Goal: Transaction & Acquisition: Purchase product/service

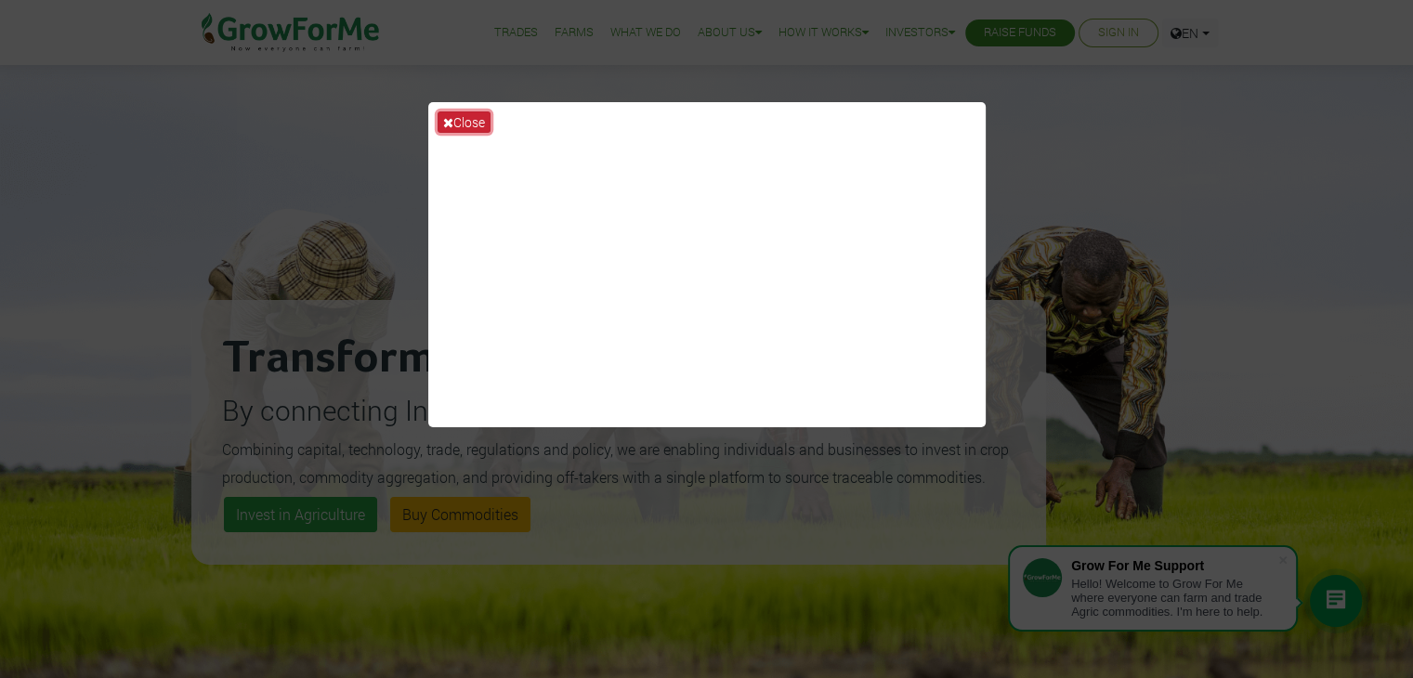
click at [467, 118] on button "Close" at bounding box center [464, 122] width 53 height 21
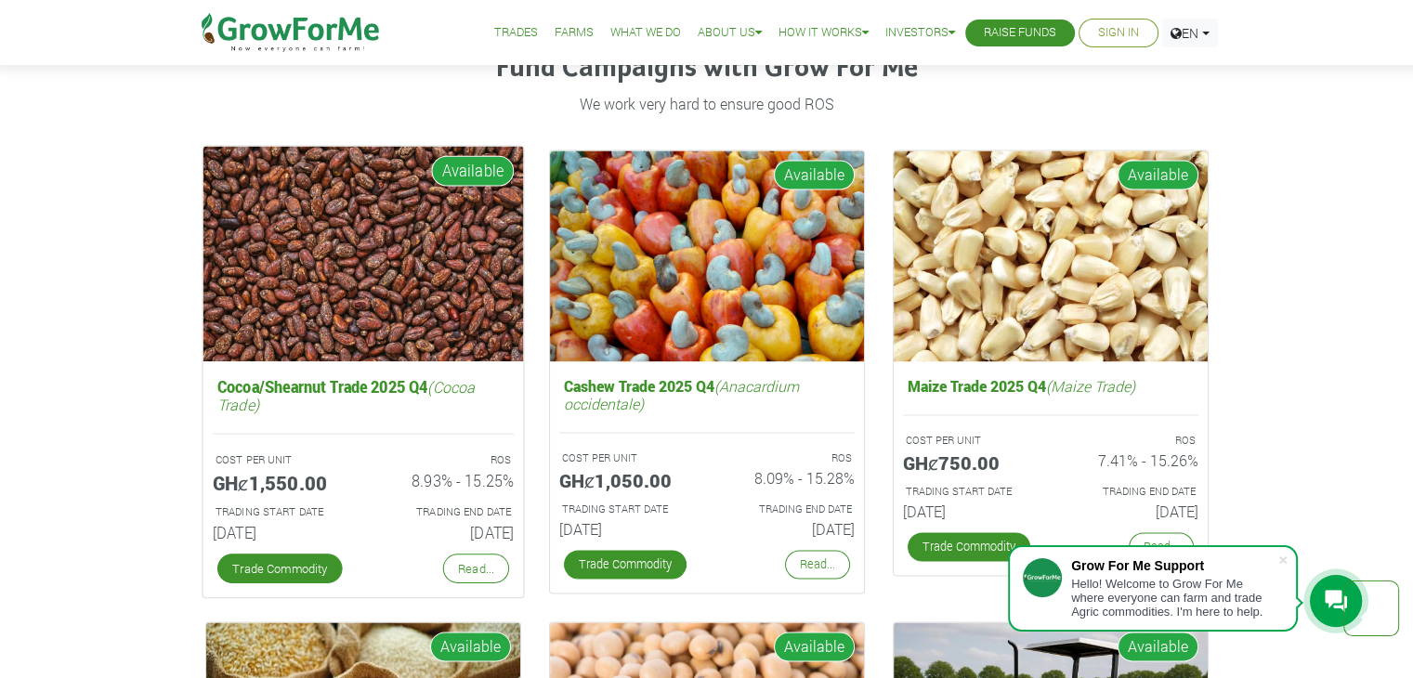
scroll to position [2500, 0]
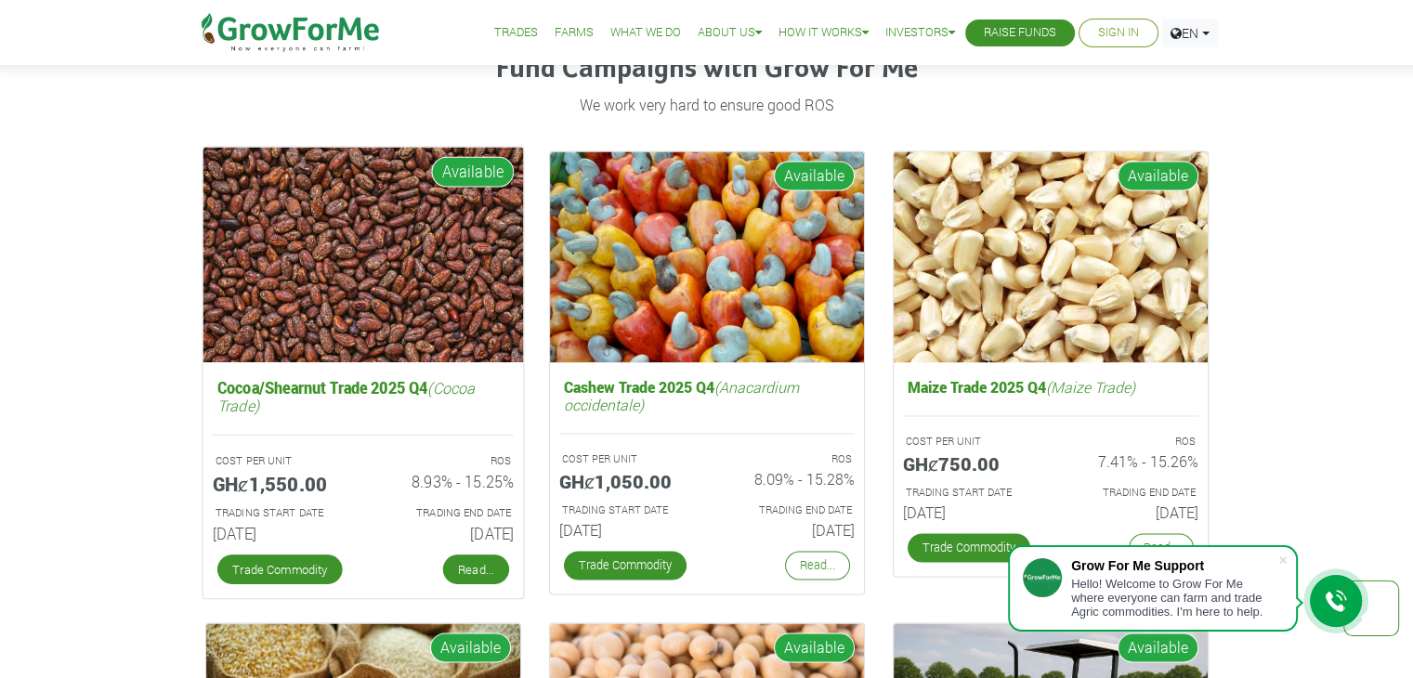
click at [478, 570] on link "Read..." at bounding box center [475, 570] width 66 height 30
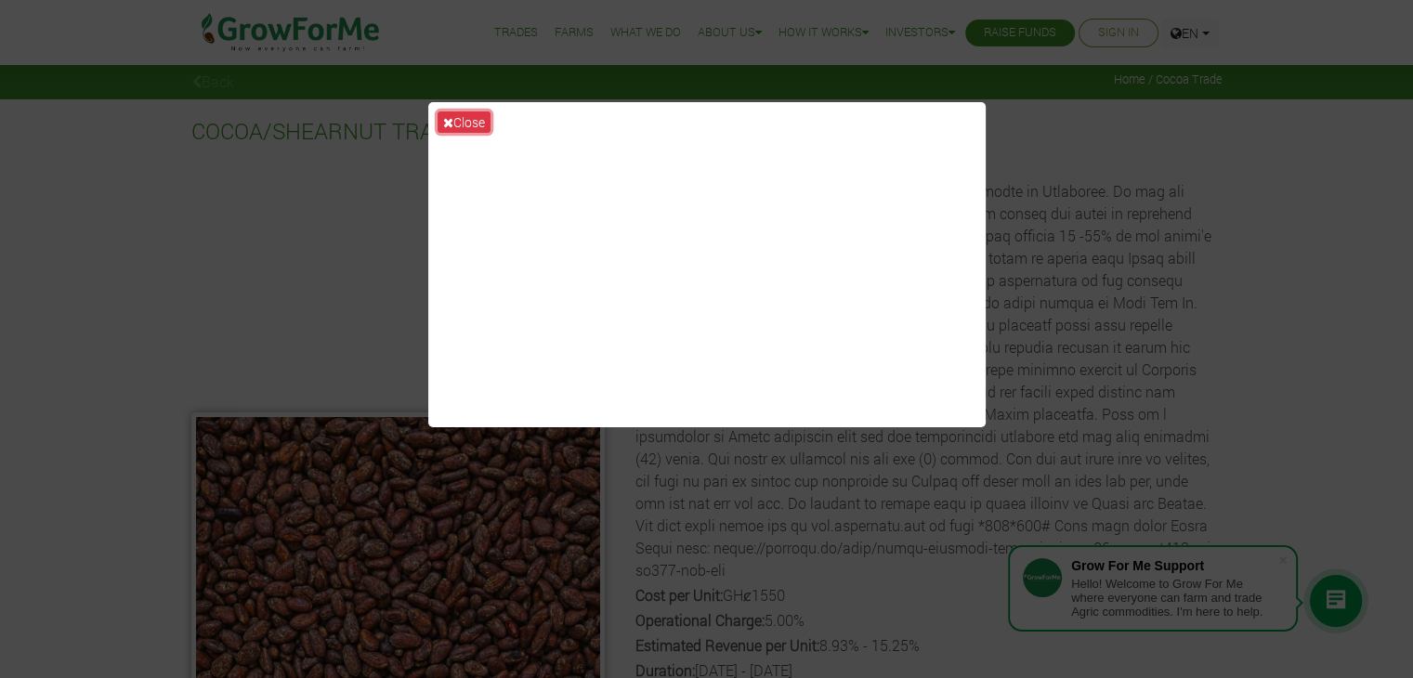
click at [443, 112] on button "Close" at bounding box center [464, 122] width 53 height 21
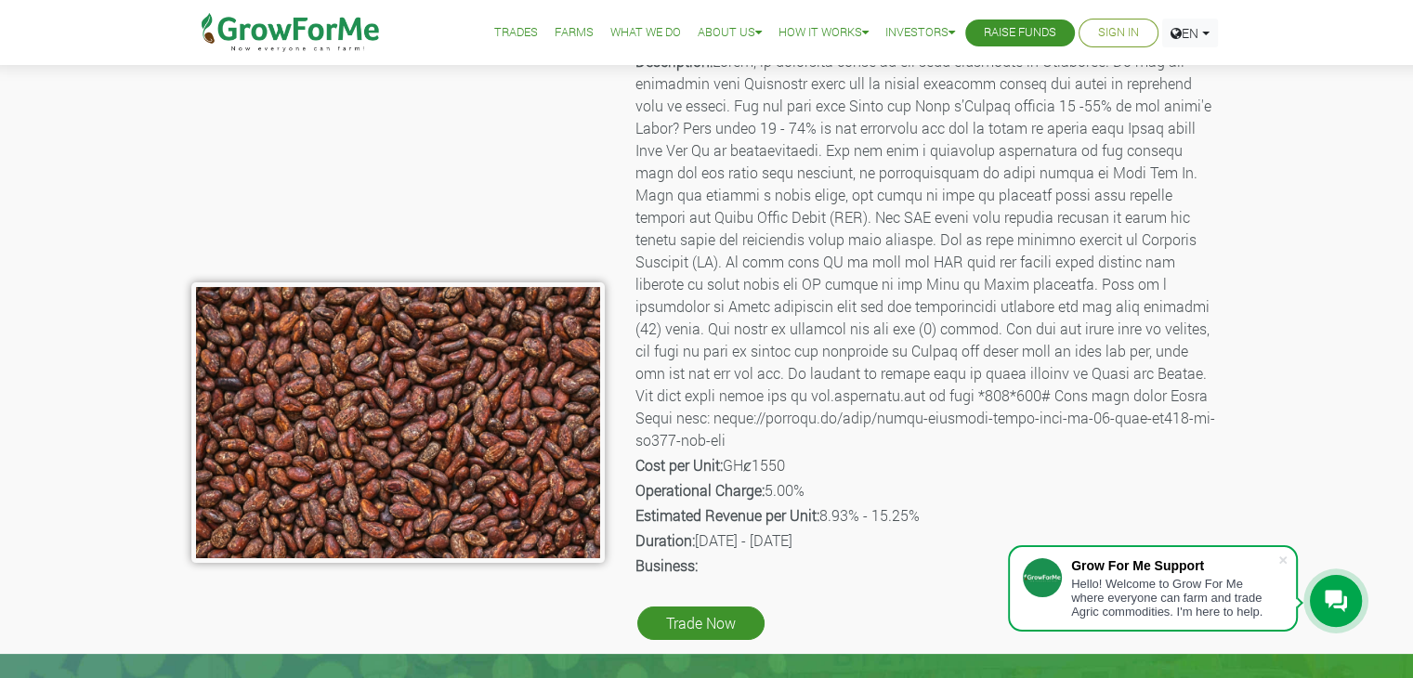
scroll to position [130, 0]
drag, startPoint x: 861, startPoint y: 517, endPoint x: 828, endPoint y: 506, distance: 34.4
click at [828, 511] on p "Estimated Revenue per Unit: 8.93% - 15.25%" at bounding box center [928, 516] width 585 height 22
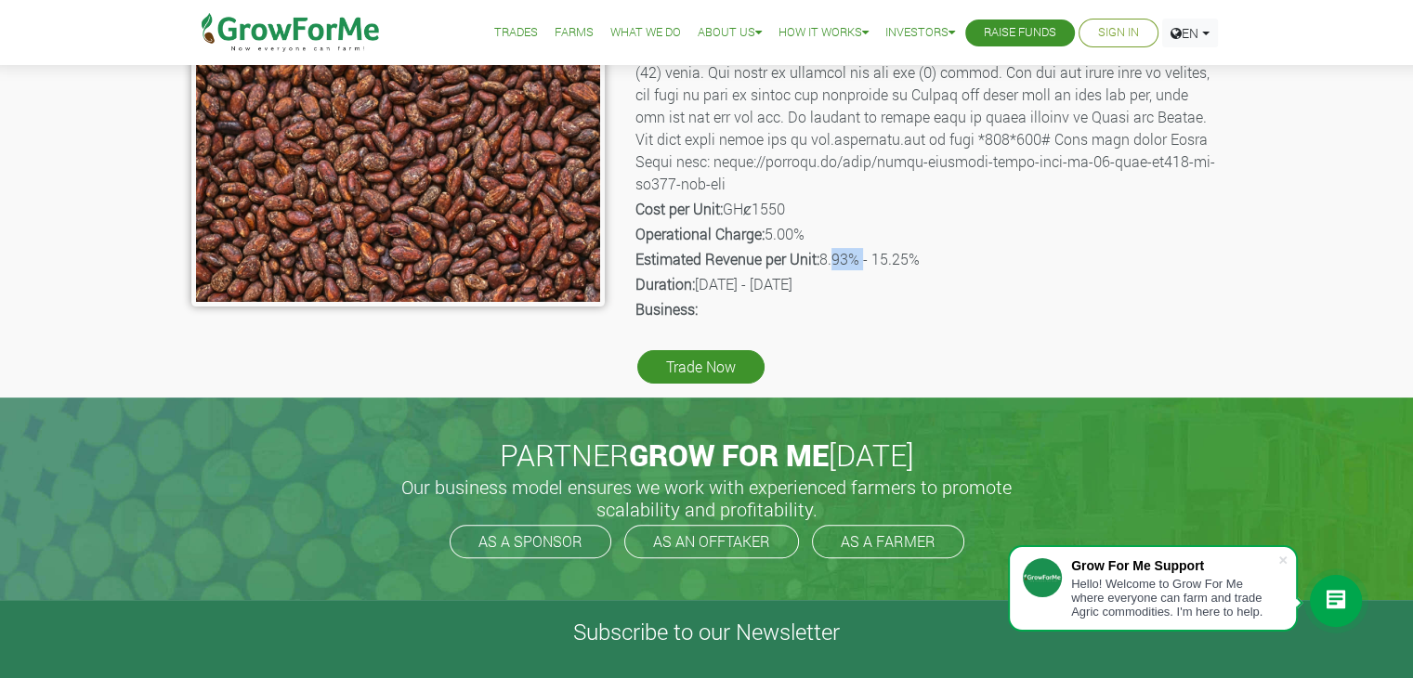
scroll to position [387, 0]
click at [717, 371] on link "Trade Now" at bounding box center [700, 366] width 127 height 33
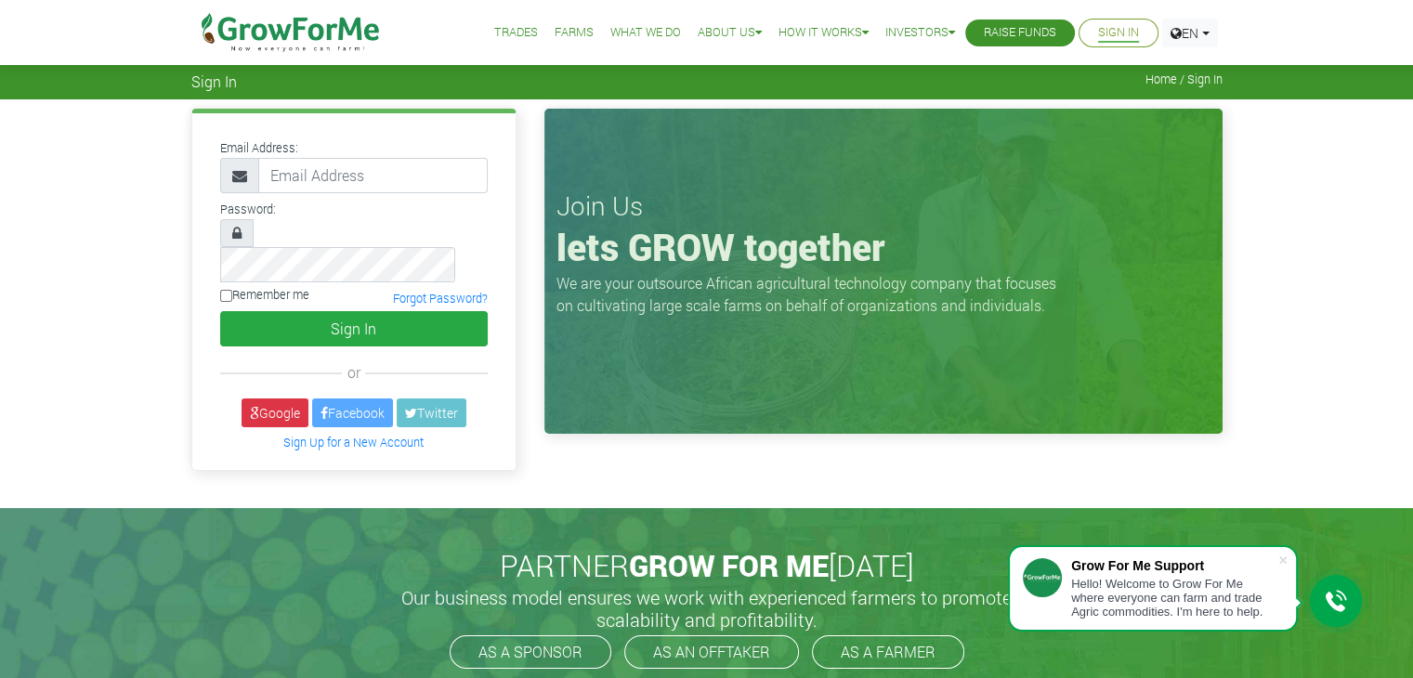
click at [339, 27] on img at bounding box center [291, 32] width 191 height 65
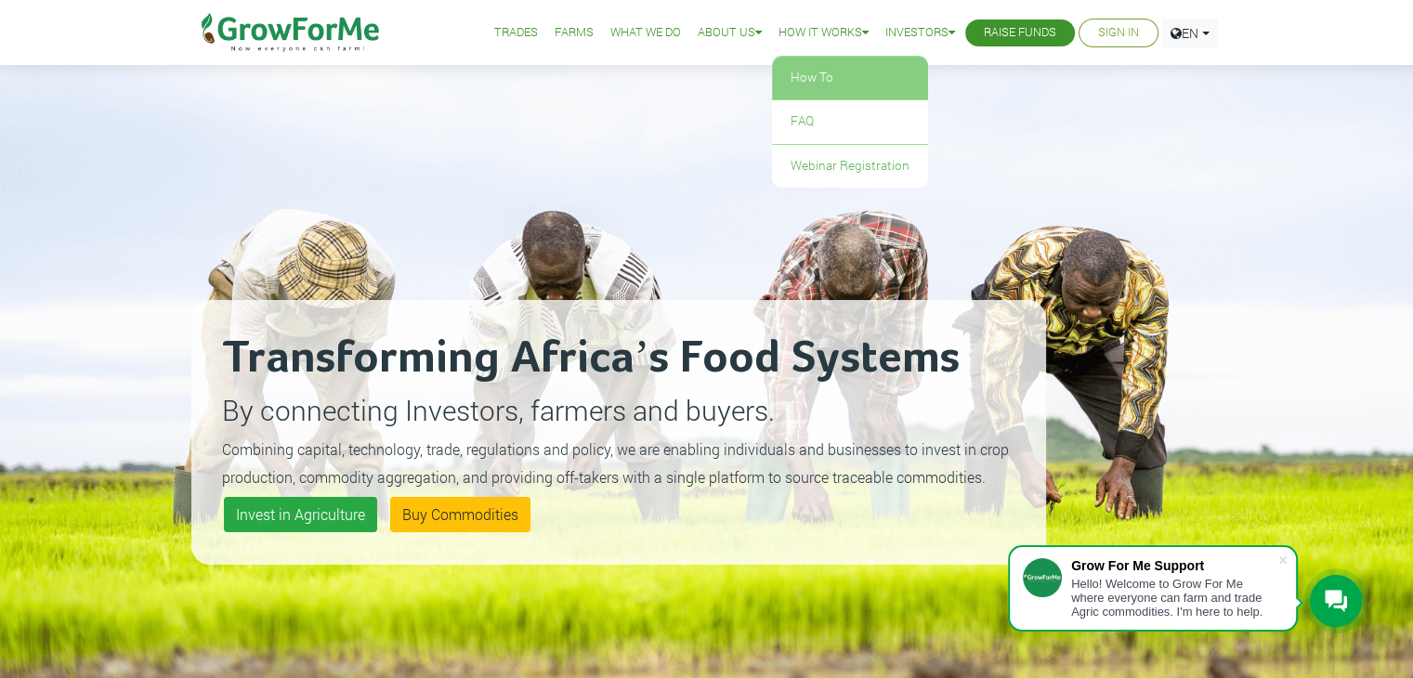
click at [822, 73] on link "How To" at bounding box center [850, 78] width 156 height 43
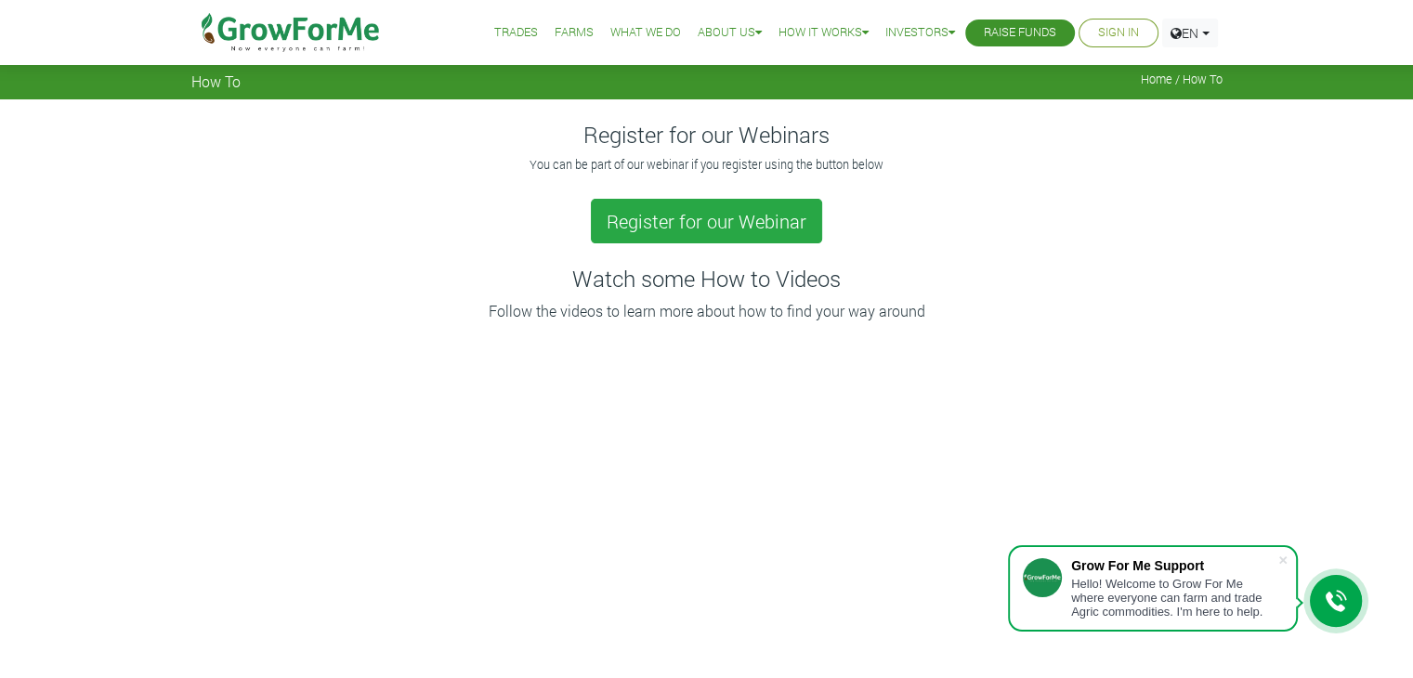
click at [349, 23] on img at bounding box center [291, 32] width 191 height 65
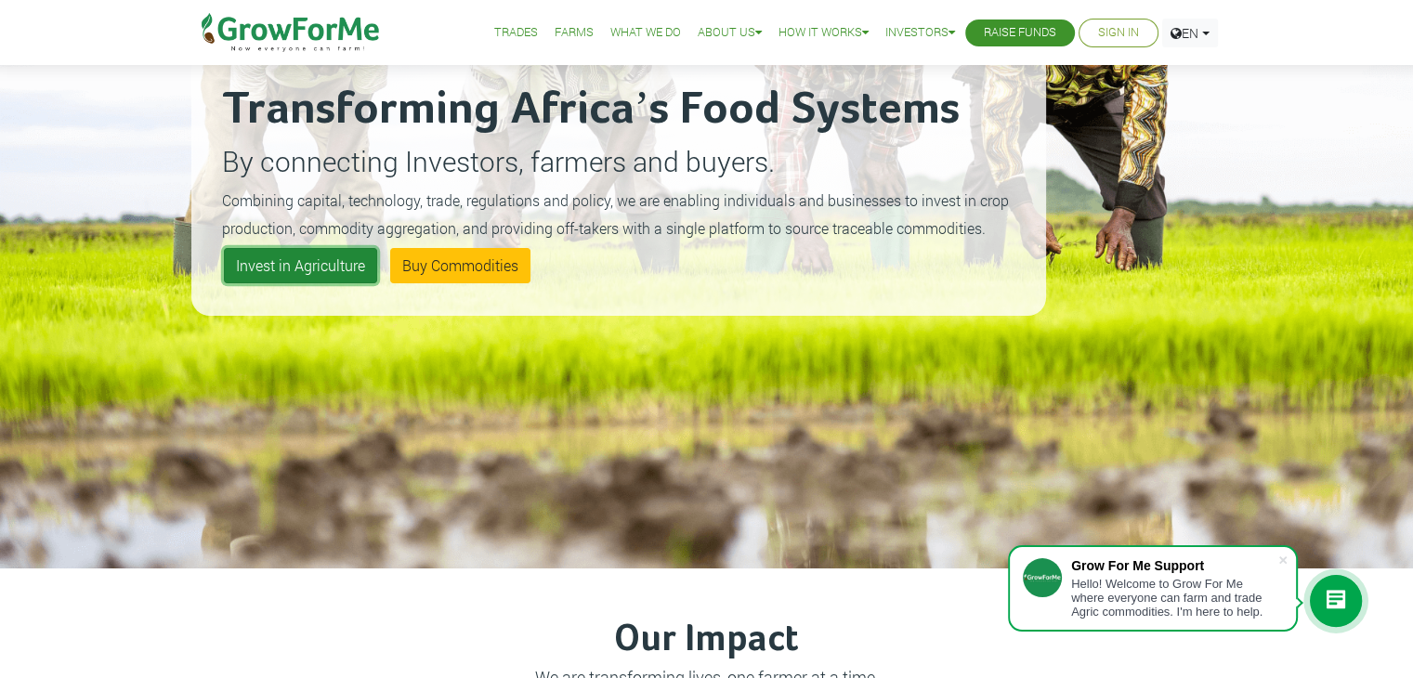
click at [361, 261] on link "Invest in Agriculture" at bounding box center [300, 265] width 153 height 35
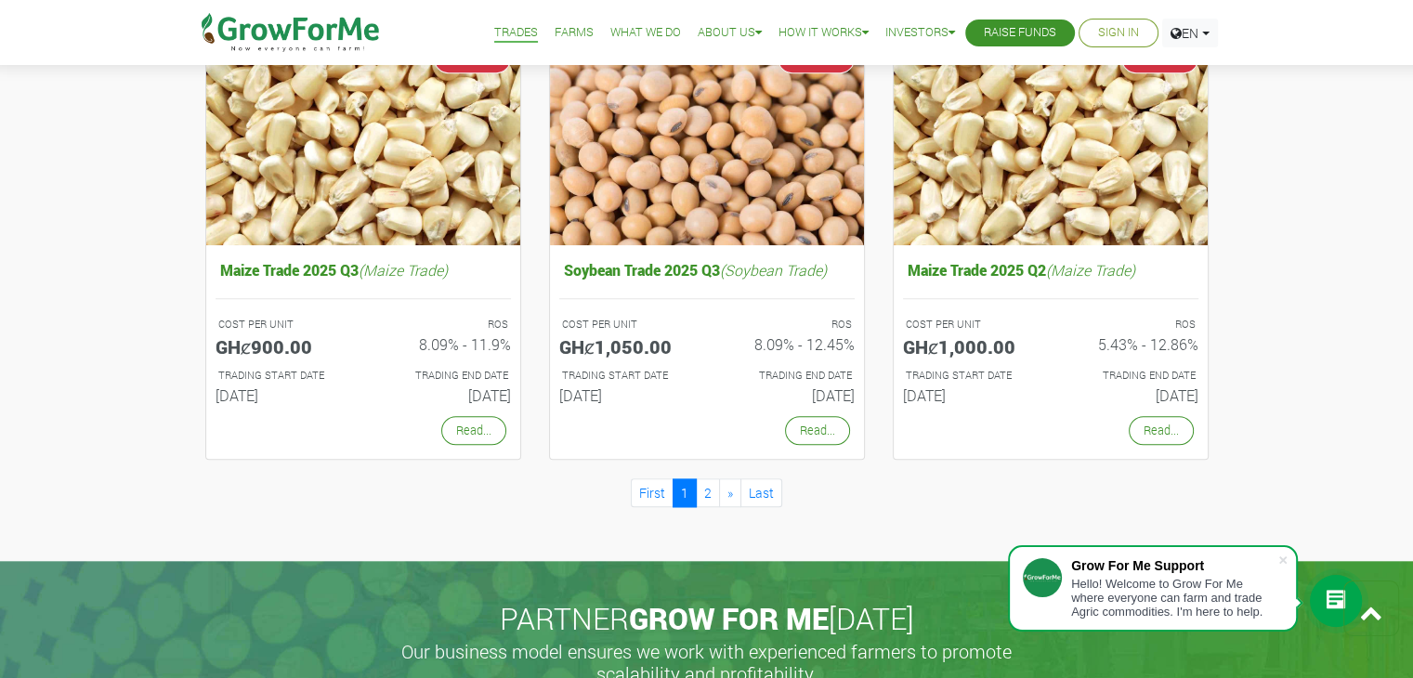
scroll to position [1642, 0]
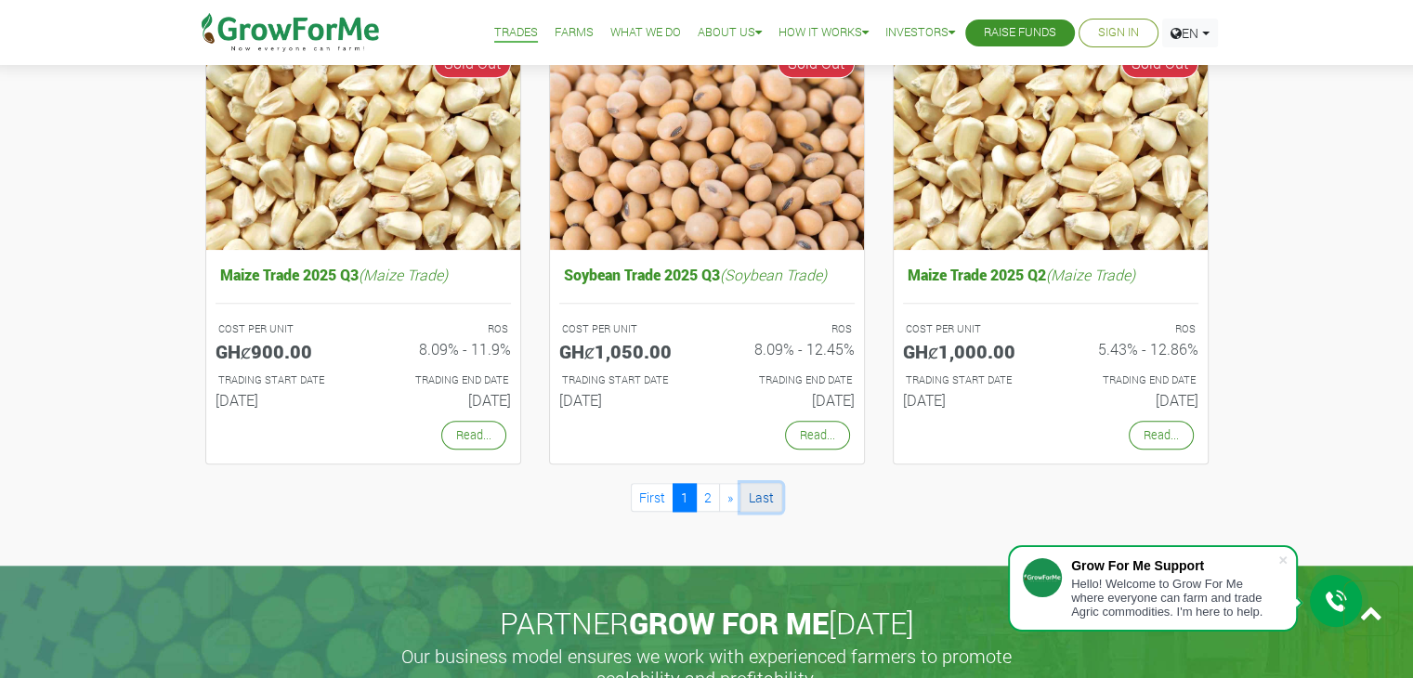
click at [766, 488] on link "Last" at bounding box center [762, 497] width 42 height 29
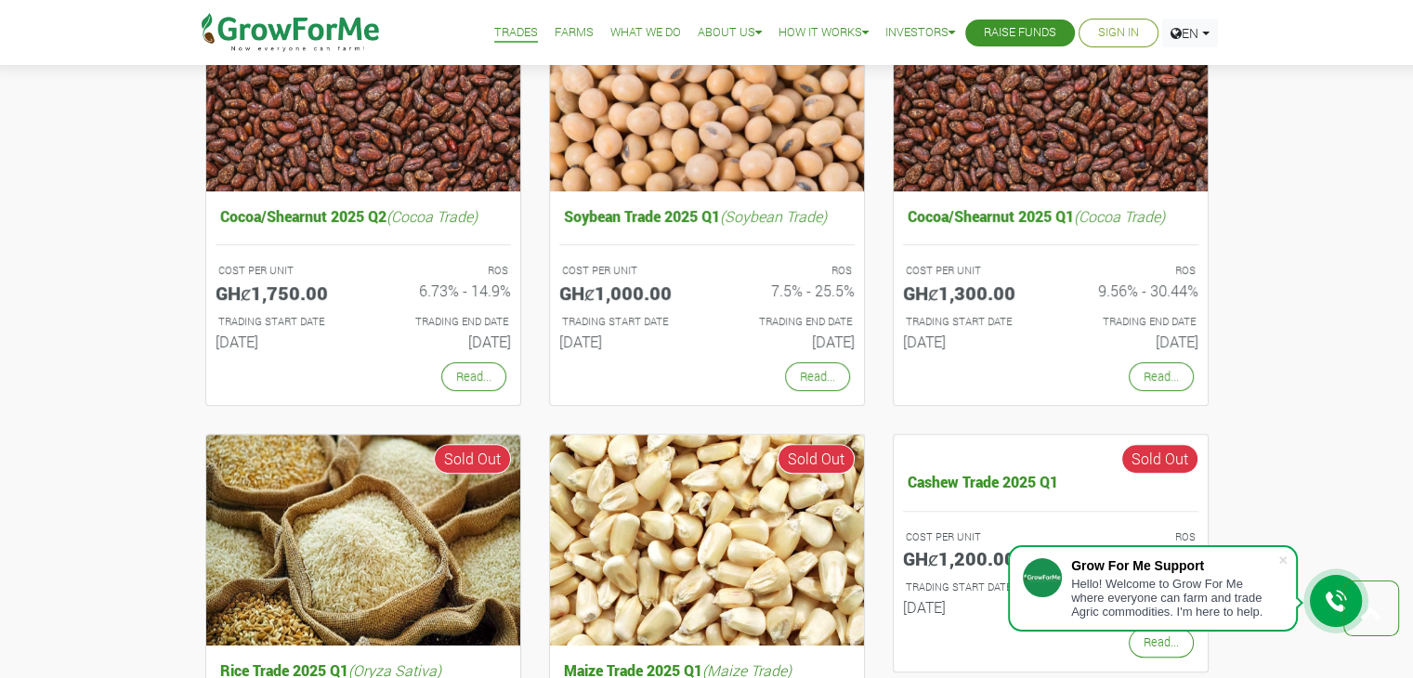
scroll to position [705, 0]
